Goal: Information Seeking & Learning: Learn about a topic

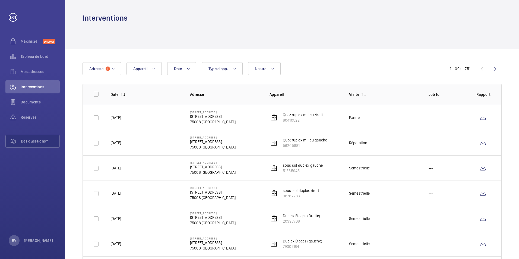
click at [163, 120] on td "[DATE]" at bounding box center [142, 117] width 80 height 25
click at [162, 123] on td "[DATE]" at bounding box center [142, 117] width 80 height 25
drag, startPoint x: 161, startPoint y: 127, endPoint x: 35, endPoint y: 59, distance: 143.7
click at [35, 59] on div "Tableau de bord" at bounding box center [32, 56] width 54 height 13
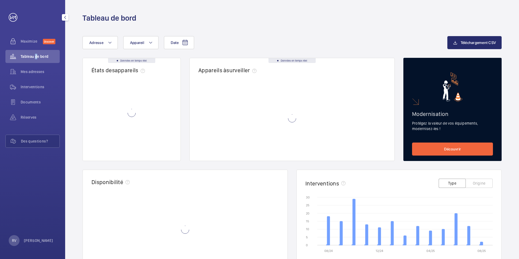
click at [35, 59] on div "Tableau de bord" at bounding box center [32, 56] width 54 height 13
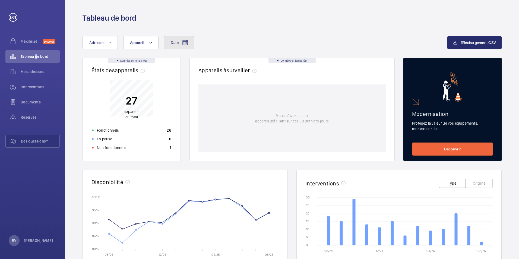
click at [191, 43] on button "Date" at bounding box center [179, 42] width 30 height 13
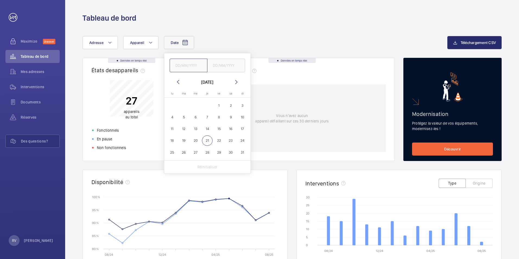
click at [178, 69] on input "text" at bounding box center [189, 66] width 38 height 14
click at [177, 77] on div "[DATE] [DATE] lu [DATE] ma [DATE] me [DATE] je [DATE] ve [DATE] sa [DATE] [DATE…" at bounding box center [207, 113] width 86 height 120
click at [177, 78] on div "[DATE] [DATE] lu [DATE] ma [DATE] me [DATE] je [DATE] ve [DATE] sa [DATE] [DATE…" at bounding box center [207, 113] width 86 height 120
drag, startPoint x: 177, startPoint y: 78, endPoint x: 176, endPoint y: 81, distance: 3.1
click at [176, 81] on mat-icon at bounding box center [178, 82] width 7 height 7
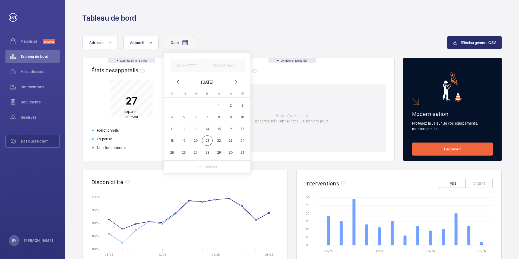
click at [176, 81] on mat-icon at bounding box center [178, 82] width 7 height 7
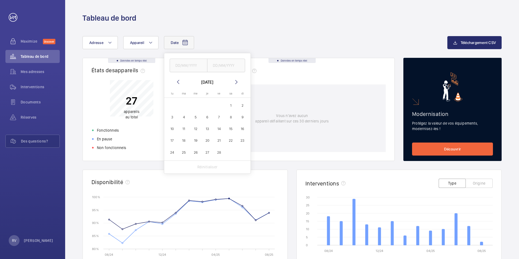
click at [176, 81] on mat-icon at bounding box center [178, 82] width 7 height 7
click at [191, 105] on span "1" at bounding box center [195, 105] width 11 height 11
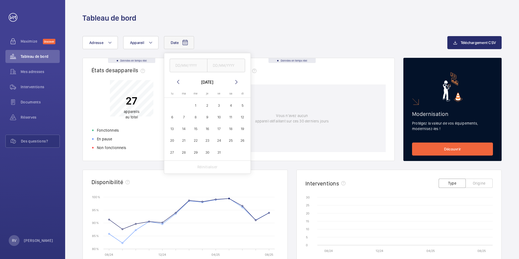
type input "[DATE]"
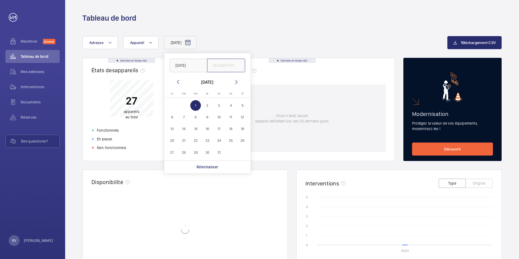
click at [228, 68] on input "text" at bounding box center [226, 66] width 38 height 14
click at [236, 84] on mat-icon at bounding box center [236, 82] width 7 height 7
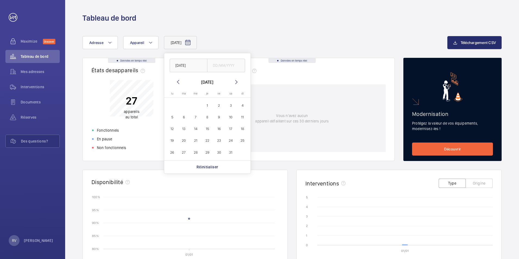
click at [236, 84] on mat-icon at bounding box center [236, 82] width 7 height 7
click at [206, 140] on span "21" at bounding box center [207, 141] width 11 height 11
type input "[DATE]"
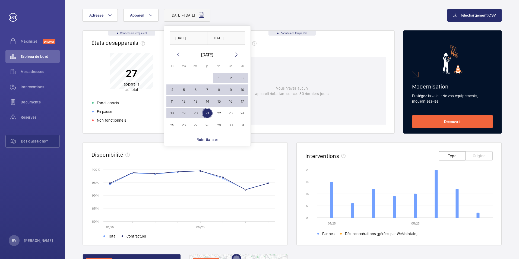
scroll to position [27, 0]
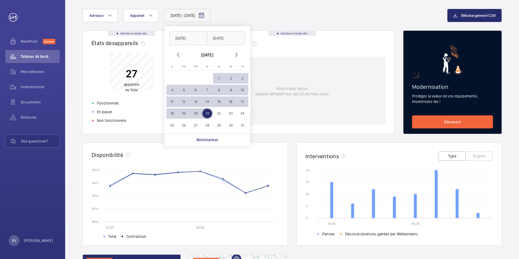
click at [475, 156] on button "Origine" at bounding box center [479, 156] width 27 height 9
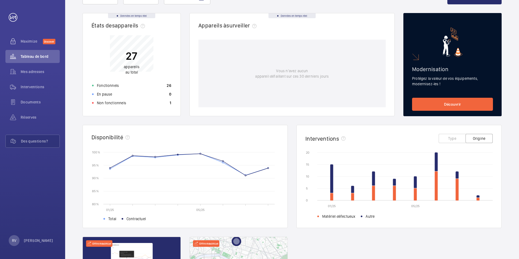
scroll to position [0, 0]
